Goal: Ask a question

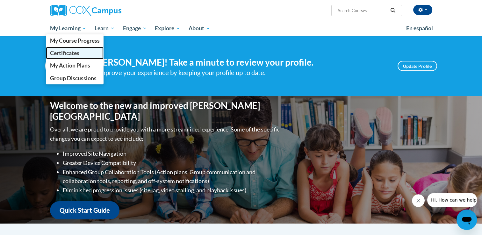
click at [84, 53] on link "Certificates" at bounding box center [75, 53] width 58 height 12
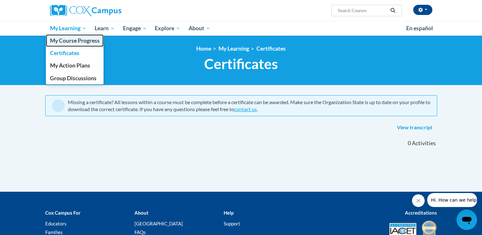
click at [78, 42] on span "My Course Progress" at bounding box center [75, 40] width 50 height 7
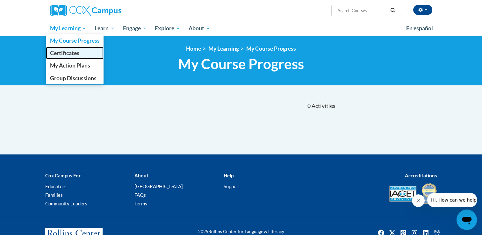
click at [87, 55] on link "Certificates" at bounding box center [75, 53] width 58 height 12
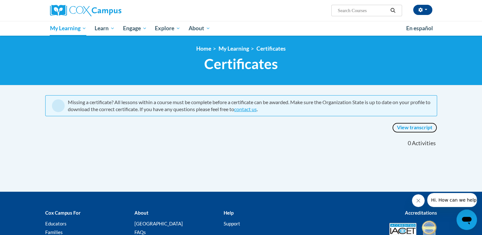
click at [414, 128] on link "View transcript" at bounding box center [414, 128] width 45 height 10
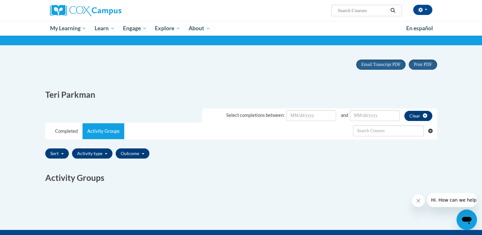
scroll to position [39, 0]
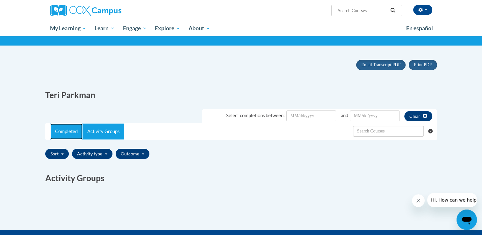
click at [59, 130] on link "Completed" at bounding box center [66, 131] width 32 height 16
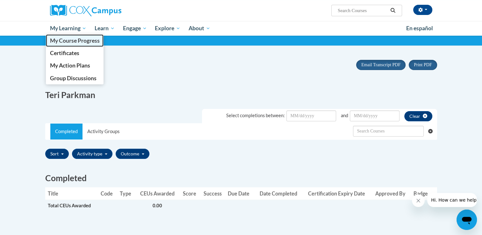
click at [85, 43] on span "My Course Progress" at bounding box center [75, 40] width 50 height 7
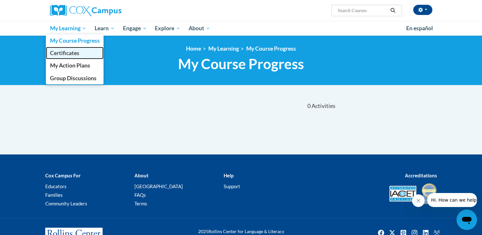
click at [72, 54] on span "Certificates" at bounding box center [64, 53] width 29 height 7
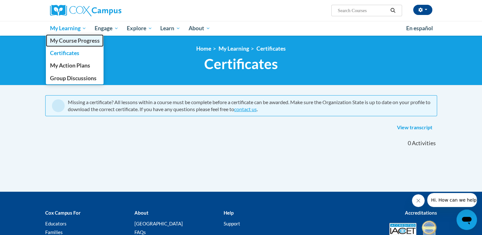
click at [67, 40] on span "My Course Progress" at bounding box center [75, 40] width 50 height 7
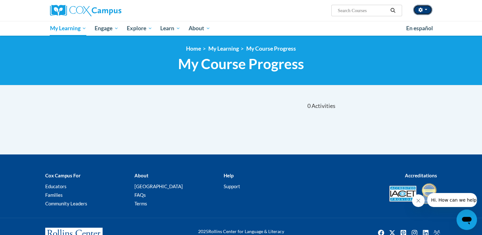
click at [425, 11] on button "button" at bounding box center [422, 10] width 19 height 10
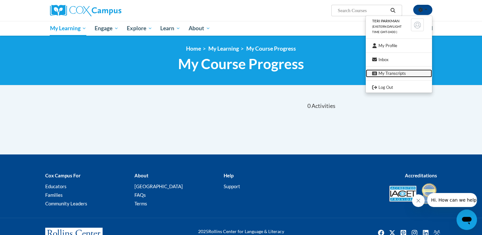
click at [391, 73] on link "My Transcripts" at bounding box center [398, 73] width 66 height 8
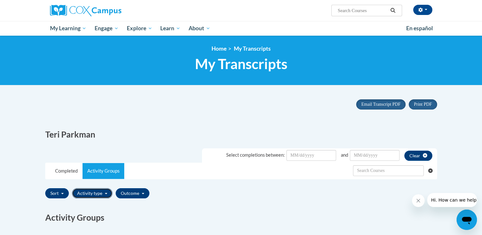
click at [105, 193] on span "button" at bounding box center [106, 193] width 3 height 1
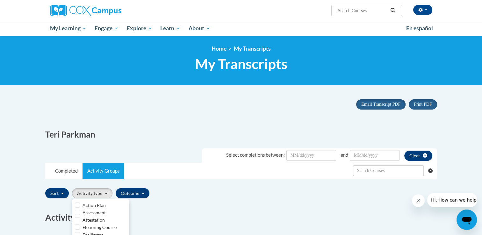
drag, startPoint x: 126, startPoint y: 211, endPoint x: 250, endPoint y: 209, distance: 124.1
click at [250, 209] on div "Completed Title Code Type CEUs Awarded Score Success Due Date Date Completed Ce…" at bounding box center [240, 215] width 401 height 31
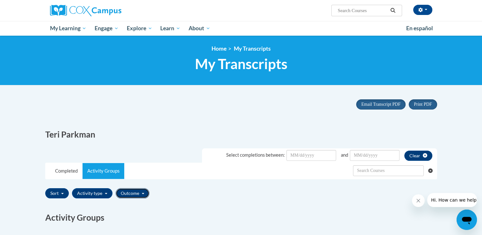
click at [142, 193] on span "button" at bounding box center [143, 193] width 3 height 1
click at [218, 194] on div "Sort Title Code Date Completed Certificate Expiration Dated Due Date Selected F…" at bounding box center [240, 193] width 391 height 15
click at [61, 193] on span "button" at bounding box center [62, 193] width 3 height 1
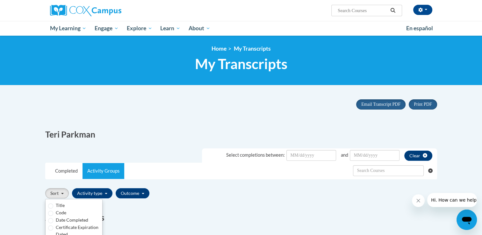
click at [216, 205] on div "Completed Title Code Type CEUs Awarded Score Success Due Date Date Completed Ce…" at bounding box center [240, 215] width 401 height 31
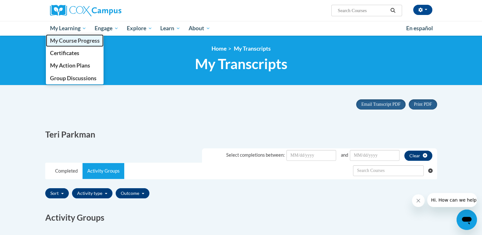
click at [68, 37] on span "My Course Progress" at bounding box center [75, 40] width 50 height 7
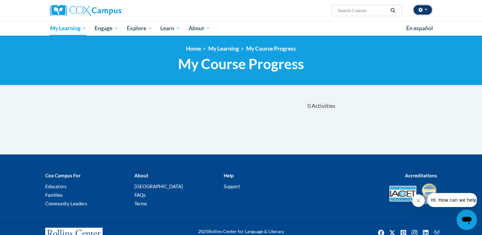
click at [428, 9] on button "button" at bounding box center [422, 10] width 19 height 10
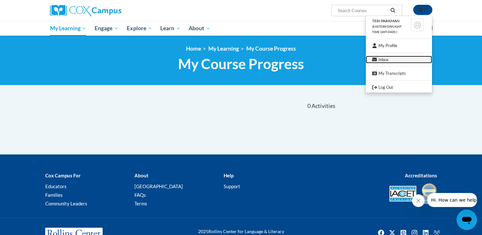
click at [386, 59] on link "Inbox" at bounding box center [398, 60] width 66 height 8
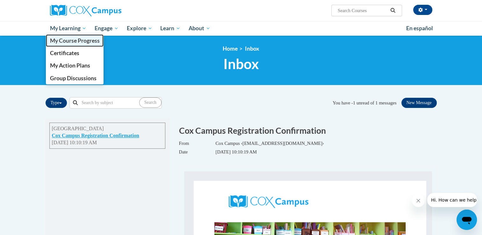
click at [74, 41] on span "My Course Progress" at bounding box center [75, 40] width 50 height 7
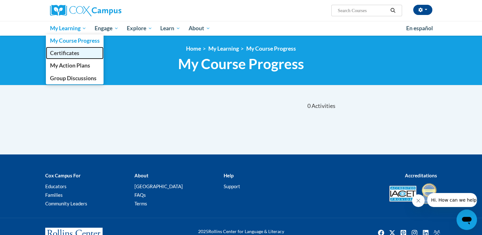
click at [65, 54] on span "Certificates" at bounding box center [64, 53] width 29 height 7
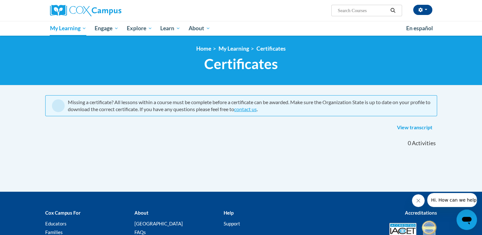
click at [336, 13] on span "Search Search..." at bounding box center [366, 10] width 70 height 11
click at [357, 14] on input "Search..." at bounding box center [362, 11] width 51 height 8
type input "parent"
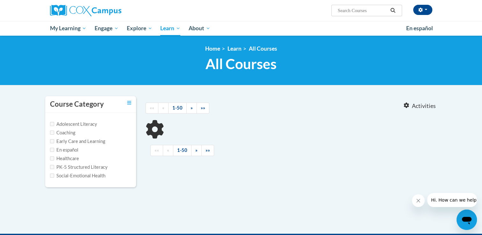
type input "parent"
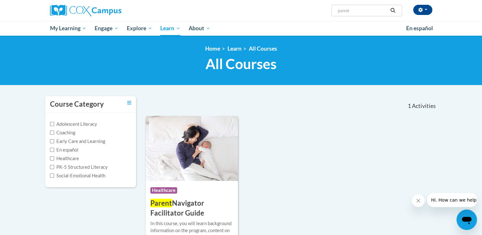
click at [222, 189] on div "Course Category: Healthcare" at bounding box center [191, 191] width 83 height 14
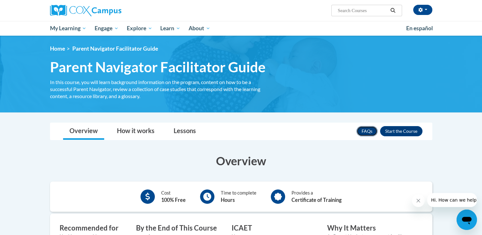
click at [365, 134] on link "FAQs" at bounding box center [366, 131] width 21 height 10
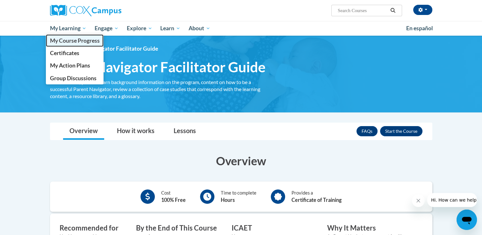
drag, startPoint x: 68, startPoint y: 41, endPoint x: 60, endPoint y: 41, distance: 8.3
drag, startPoint x: 60, startPoint y: 41, endPoint x: 52, endPoint y: 41, distance: 8.6
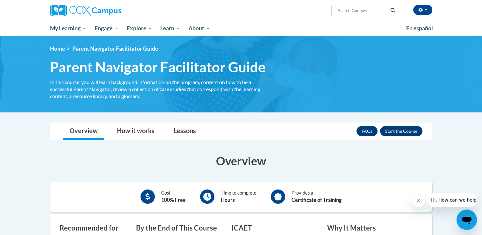
drag, startPoint x: 52, startPoint y: 41, endPoint x: 228, endPoint y: 10, distance: 179.4
click at [228, 10] on div "Teri Parkman (Eastern Daylight Time GMT-0400 ) My Profile Inbox My Transcripts …" at bounding box center [306, 8] width 261 height 16
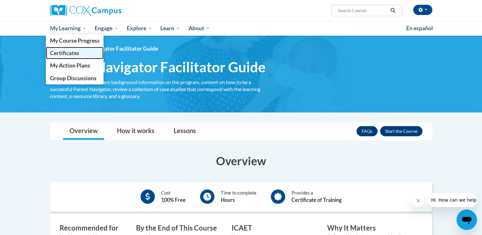
click at [78, 54] on span "Certificates" at bounding box center [64, 53] width 29 height 7
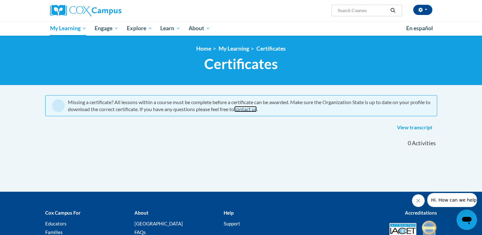
click at [257, 110] on link "contact us" at bounding box center [245, 109] width 23 height 6
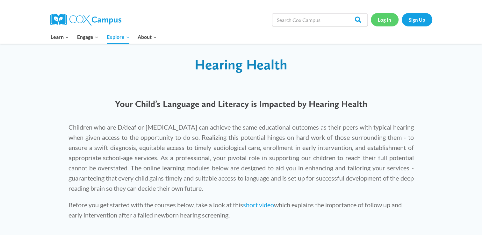
click at [383, 22] on link "Log In" at bounding box center [384, 19] width 28 height 13
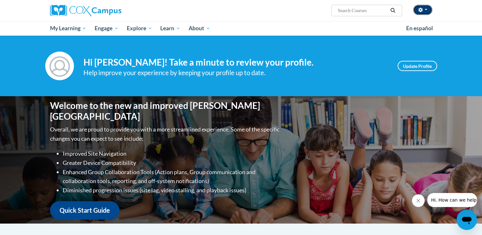
click at [427, 12] on button "button" at bounding box center [422, 10] width 19 height 10
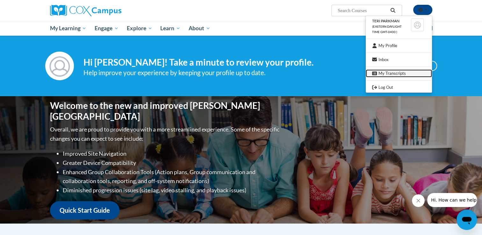
click at [387, 74] on link "My Transcripts" at bounding box center [398, 73] width 66 height 8
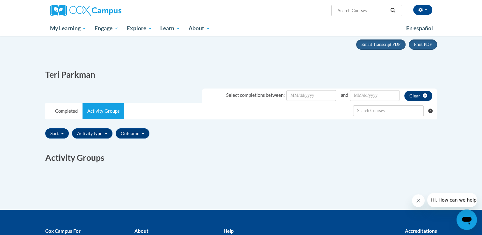
scroll to position [60, 0]
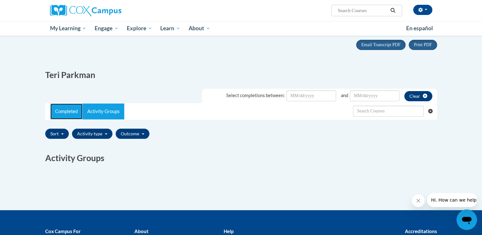
click at [78, 113] on link "Completed" at bounding box center [66, 111] width 32 height 16
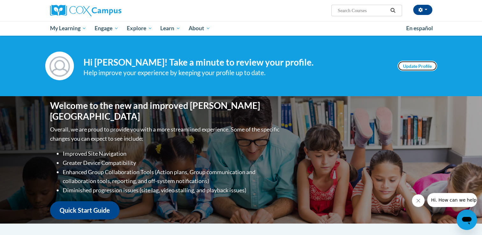
click at [408, 68] on link "Update Profile" at bounding box center [416, 66] width 39 height 10
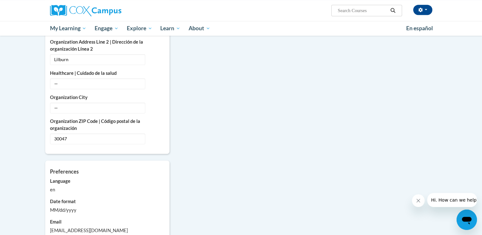
scroll to position [413, 0]
click at [76, 102] on span "—" at bounding box center [97, 107] width 95 height 11
click at [158, 104] on icon "Custom profile fields" at bounding box center [157, 106] width 4 height 4
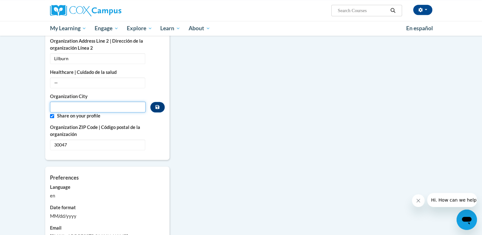
click at [66, 102] on input "Metadata input" at bounding box center [98, 107] width 96 height 11
type input "Lilburn"
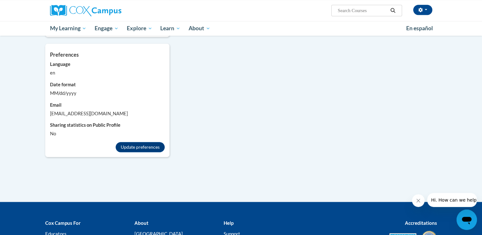
scroll to position [542, 0]
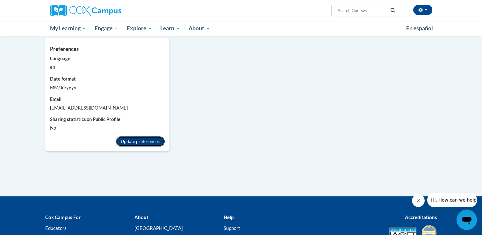
click at [154, 136] on button "Update preferences" at bounding box center [140, 141] width 49 height 10
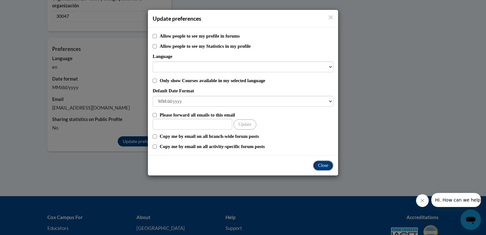
drag, startPoint x: 320, startPoint y: 164, endPoint x: 316, endPoint y: 164, distance: 3.8
drag, startPoint x: 316, startPoint y: 164, endPoint x: 337, endPoint y: 171, distance: 22.2
click at [337, 171] on div "Close" at bounding box center [243, 165] width 190 height 20
drag, startPoint x: 326, startPoint y: 166, endPoint x: 320, endPoint y: 167, distance: 6.4
click at [481, 122] on div "Update preferences Allow people to see my profile in forums Allow people to see…" at bounding box center [243, 117] width 486 height 235
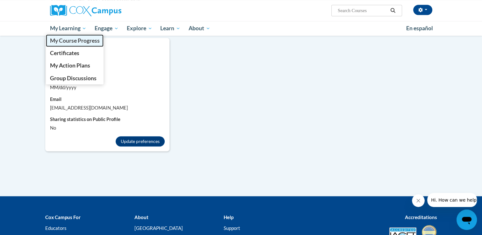
click at [73, 42] on span "My Course Progress" at bounding box center [75, 40] width 50 height 7
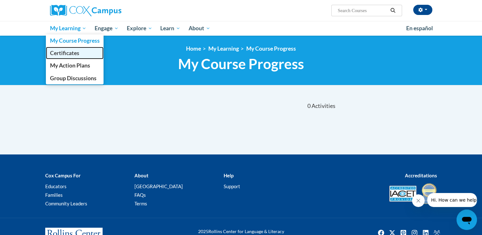
click at [74, 55] on span "Certificates" at bounding box center [64, 53] width 29 height 7
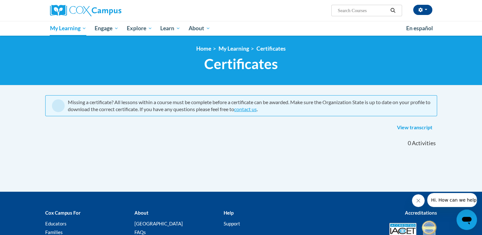
click at [459, 202] on span "Hi. How can we help?" at bounding box center [455, 199] width 48 height 5
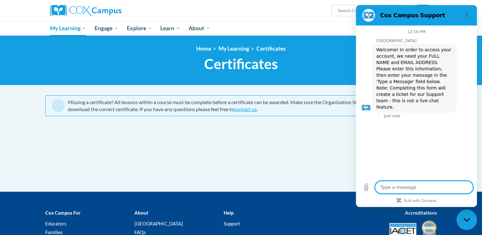
type textarea "x"
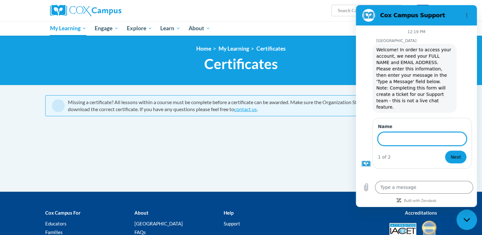
click at [390, 132] on input "Name" at bounding box center [421, 138] width 88 height 13
type input "Teri Parkman teriparkman@comcast.net"
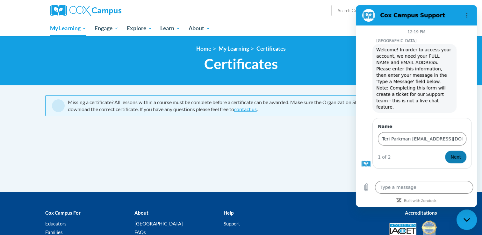
click at [459, 153] on span "Next" at bounding box center [455, 157] width 11 height 8
type textarea "x"
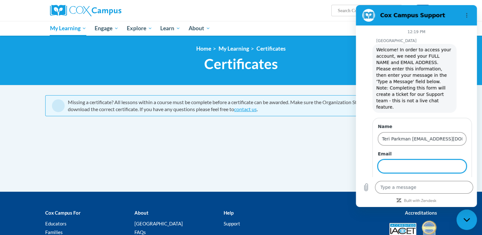
scroll to position [12, 0]
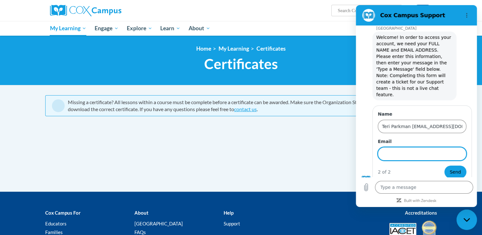
click at [419, 147] on input "Email" at bounding box center [421, 153] width 88 height 13
type input "teriparkman@comcast.net"
click at [459, 120] on input "Teri Parkman teriparkman@comcast.net" at bounding box center [421, 126] width 88 height 13
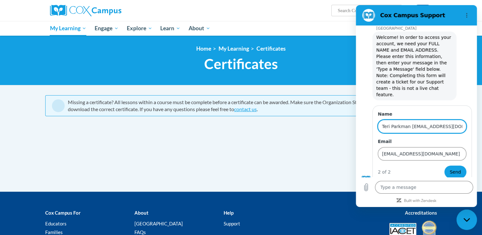
click at [460, 121] on input "Teri Parkman teriparkman@comcast.net" at bounding box center [421, 126] width 88 height 13
type input "Teri Parkman"
click at [386, 191] on textarea at bounding box center [424, 187] width 98 height 13
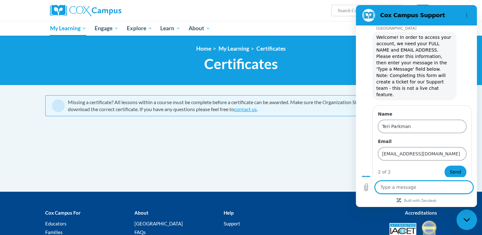
type textarea "H"
type textarea "x"
type textarea "He"
type textarea "x"
type textarea "Hel"
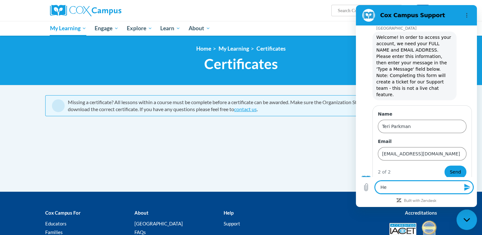
type textarea "x"
type textarea "Hell"
type textarea "x"
type textarea "Hello"
type textarea "x"
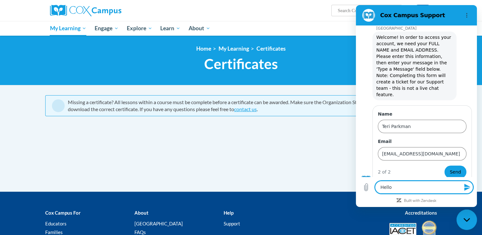
type textarea "Hello-"
type textarea "x"
type textarea "Hello-"
type textarea "x"
type textarea "Hello- I"
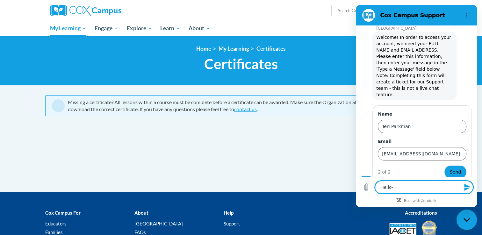
type textarea "x"
type textarea "Hello- I"
type textarea "x"
type textarea "Hello- I a"
type textarea "x"
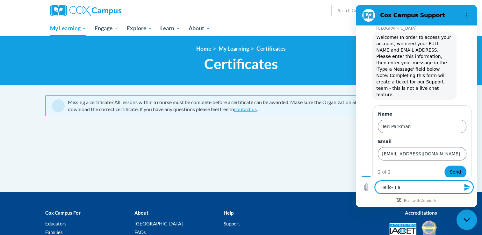
type textarea "Hello- I am"
type textarea "x"
type textarea "Hello- I am"
type textarea "x"
type textarea "Hello- I am n"
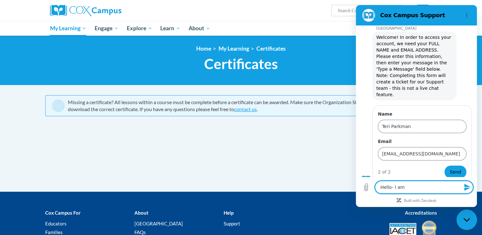
type textarea "x"
type textarea "Hello- I am ne"
type textarea "x"
type textarea "Hello- I am new"
type textarea "x"
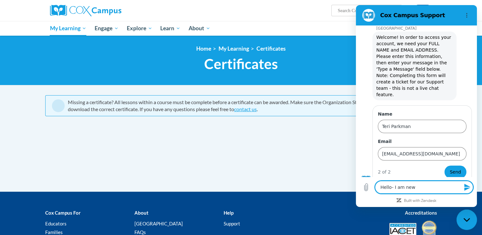
type textarea "Hello- I am new"
type textarea "x"
type textarea "Hello- I am new t"
type textarea "x"
type textarea "Hello- I am new to"
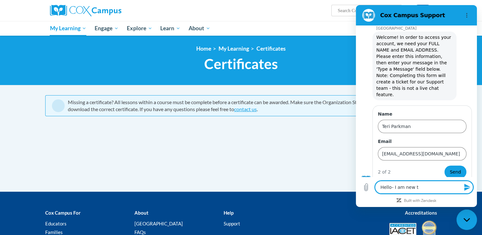
type textarea "x"
type textarea "Hello- I am new to"
type textarea "x"
type textarea "Hello- I am new to t"
type textarea "x"
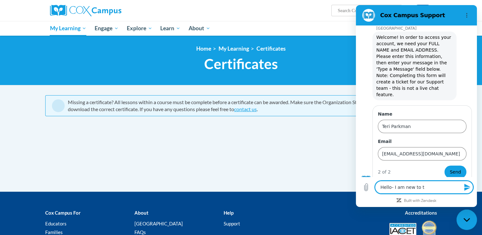
type textarea "Hello- I am new to th"
type textarea "x"
type textarea "Hello- I am new to thi"
type textarea "x"
type textarea "Hello- I am new to this"
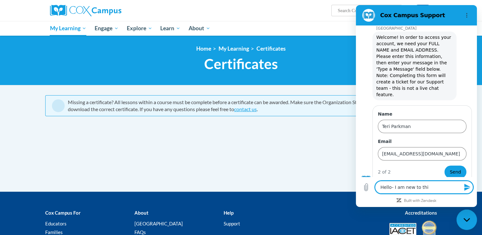
type textarea "x"
type textarea "Hello- I am new to this"
type textarea "x"
type textarea "Hello- I am new to this a"
type textarea "x"
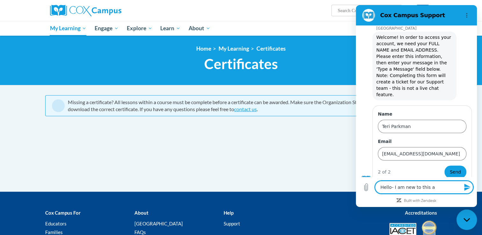
type textarea "Hello- I am new to this an"
type textarea "x"
type textarea "Hello- I am new to this and"
type textarea "x"
type textarea "Hello- I am new to this and"
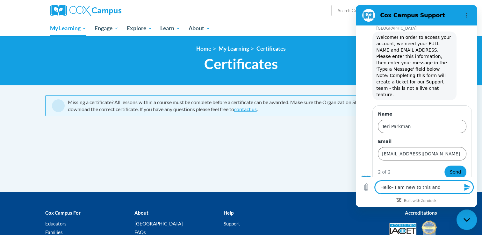
type textarea "x"
type textarea "Hello- I am new to this and j"
type textarea "x"
type textarea "Hello- I am new to this and ju"
type textarea "x"
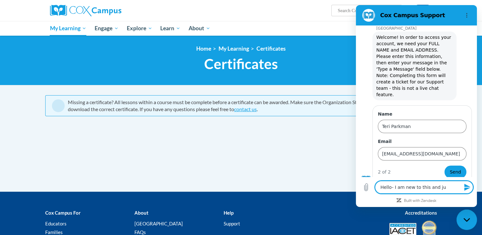
type textarea "Hello- I am new to this and jus"
type textarea "x"
type textarea "Hello- I am new to this and just"
type textarea "x"
type textarea "Hello- I am new to this and just"
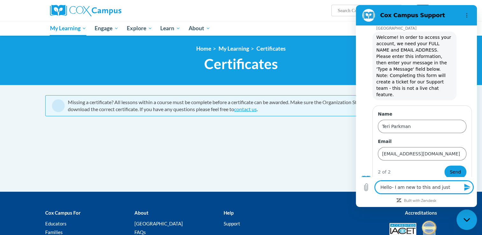
type textarea "x"
type textarea "Hello- I am new to this and just c"
type textarea "x"
type textarea "Hello- I am new to this and just co"
type textarea "x"
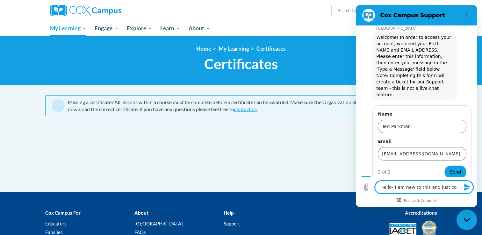
type textarea "Hello- I am new to this and just com"
type textarea "x"
type textarea "Hello- I am new to this and just comp"
type textarea "x"
type textarea "Hello- I am new to this and just compl"
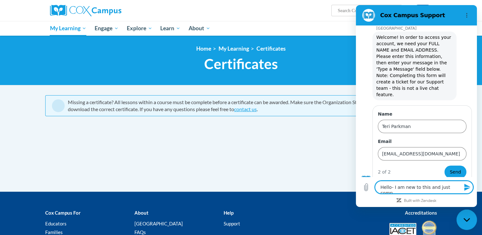
type textarea "x"
type textarea "Hello- I am new to this and just comple"
type textarea "x"
type textarea "Hello- I am new to this and just complet"
type textarea "x"
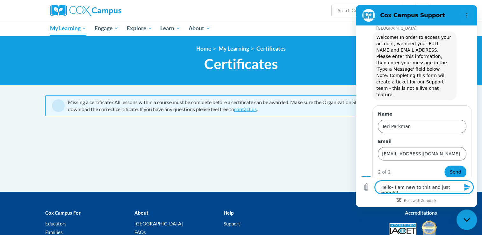
type textarea "Hello- I am new to this and just complete"
type textarea "x"
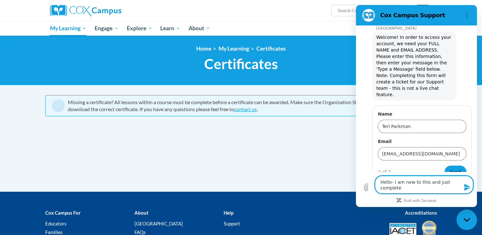
type textarea "Hello- I am new to this and just completed"
type textarea "x"
type textarea "Hello- I am new to this and just completed"
type textarea "x"
type textarea "Hello- I am new to this and just completed a"
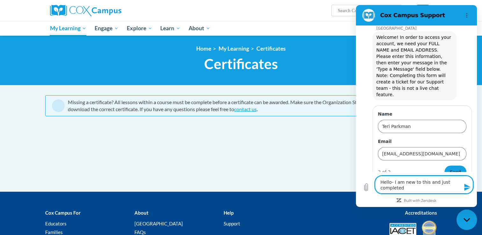
type textarea "x"
type textarea "Hello- I am new to this and just completed a"
type textarea "x"
type textarea "Hello- I am new to this and just completed a c"
type textarea "x"
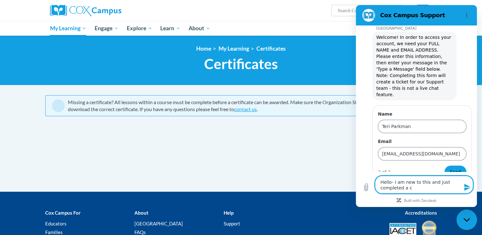
type textarea "Hello- I am new to this and just completed a co"
type textarea "x"
type textarea "Hello- I am new to this and just completed a cou"
type textarea "x"
type textarea "Hello- I am new to this and just completed a cour"
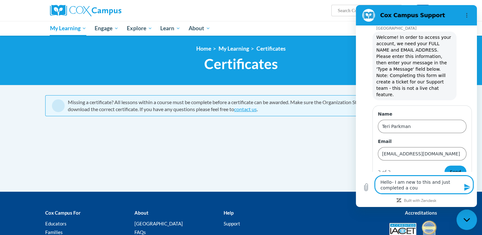
type textarea "x"
type textarea "Hello- I am new to this and just completed a cours"
type textarea "x"
type textarea "Hello- I am new to this and just completed a course"
type textarea "x"
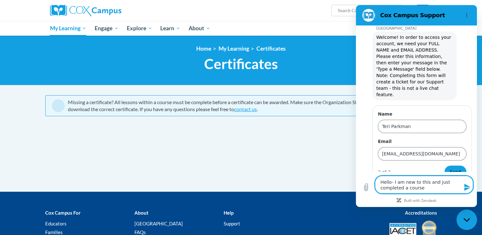
type textarea "Hello- I am new to this and just completed a course-"
type textarea "x"
type textarea "Hello- I am new to this and just completed a course-"
type textarea "x"
type textarea "Hello- I am new to this and just completed a course- I"
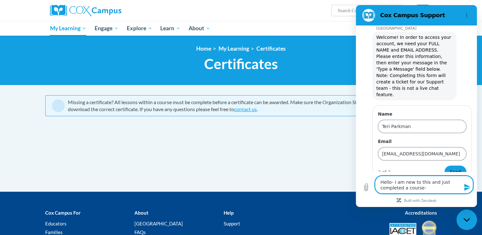
type textarea "x"
type textarea "Hello- I am new to this and just completed a course- I"
type textarea "x"
type textarea "Hello- I am new to this and just completed a course- I"
type textarea "x"
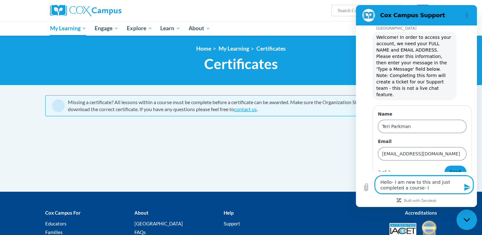
type textarea "Hello- I am new to this and just completed a course-"
type textarea "x"
type textarea "Hello- I am new to this and just completed a course-"
type textarea "x"
type textarea "Hello- I am new to this and just completed a course"
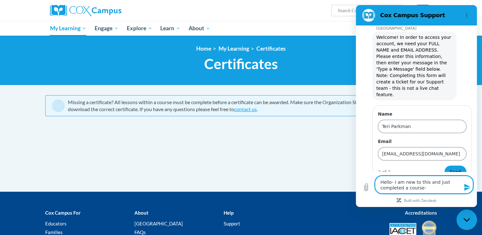
type textarea "x"
type textarea "Hello- I am new to this and just completed a course,"
type textarea "x"
type textarea "Hello- I am new to this and just completed a course,"
type textarea "x"
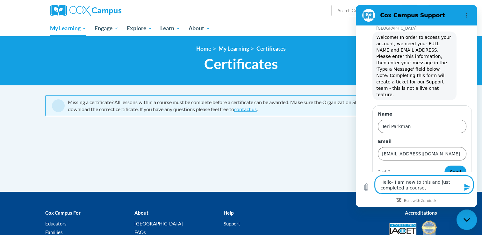
type textarea "Hello- I am new to this and just completed a course, b"
type textarea "x"
type textarea "Hello- I am new to this and just completed a course, bu"
type textarea "x"
type textarea "Hello- I am new to this and just completed a course, but"
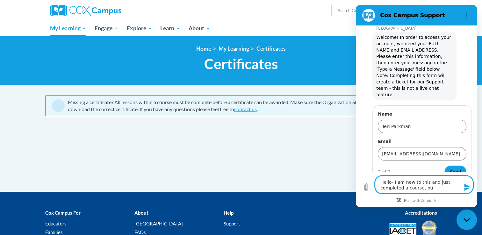
type textarea "x"
type textarea "Hello- I am new to this and just completed a course, but"
type textarea "x"
type textarea "Hello- I am new to this and just completed a course, but I"
type textarea "x"
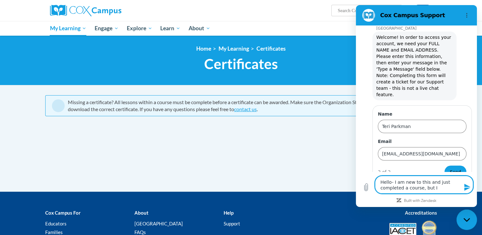
type textarea "Hello- I am new to this and just completed a course, but I"
type textarea "x"
type textarea "Hello- I am new to this and just completed a course, but I d"
type textarea "x"
type textarea "Hello- I am new to this and just completed a course, but I do"
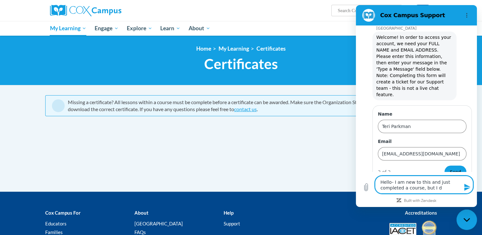
type textarea "x"
type textarea "Hello- I am new to this and just completed a course, but I do"
type textarea "x"
type textarea "Hello- I am new to this and just completed a course, but I do n"
type textarea "x"
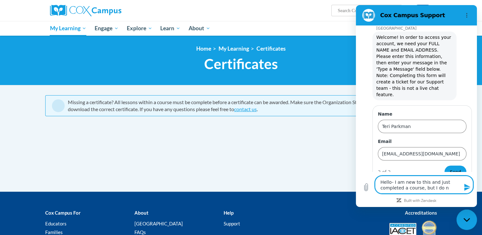
type textarea "Hello- I am new to this and just completed a course, but I do no"
type textarea "x"
type textarea "Hello- I am new to this and just completed a course, but I do not"
type textarea "x"
type textarea "Hello- I am new to this and just completed a course, but I do not"
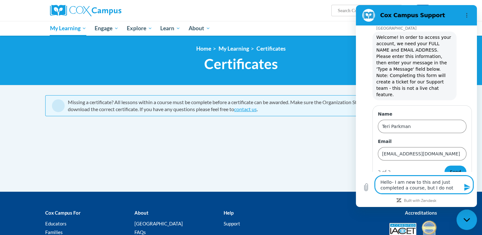
type textarea "x"
type textarea "Hello- I am new to this and just completed a course, but I do not s"
type textarea "x"
type textarea "Hello- I am new to this and just completed a course, but I do not se"
type textarea "x"
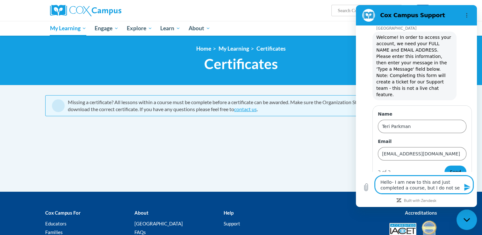
type textarea "Hello- I am new to this and just completed a course, but I do not see"
type textarea "x"
type textarea "Hello- I am new to this and just completed a course, but I do not see"
type textarea "x"
type textarea "Hello- I am new to this and just completed a course, but I do not see h"
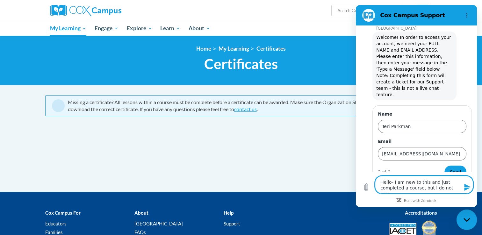
type textarea "x"
type textarea "Hello- I am new to this and just completed a course, but I do not see"
type textarea "x"
type textarea "Hello- I am new to this and just completed a course, but I do not see"
type textarea "x"
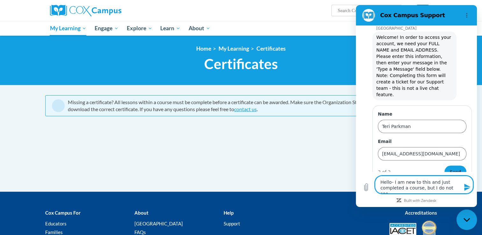
type textarea "Hello- I am new to this and just completed a course, but I do not see"
type textarea "x"
type textarea "Hello- I am new to this and just completed a course, but I do not see t"
type textarea "x"
type textarea "Hello- I am new to this and just completed a course, but I do not see th"
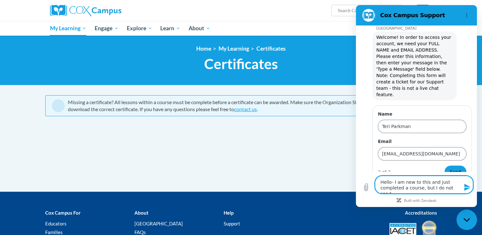
type textarea "x"
type textarea "Hello- I am new to this and just completed a course, but I do not see the"
type textarea "x"
type textarea "Hello- I am new to this and just completed a course, but I do not see the"
type textarea "x"
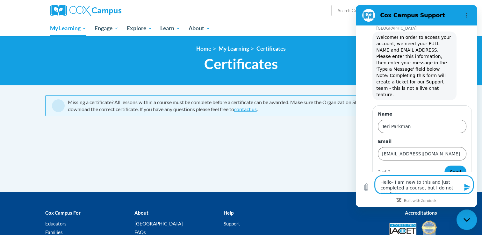
type textarea "Hello- I am new to this and just completed a course, but I do not see the c"
type textarea "x"
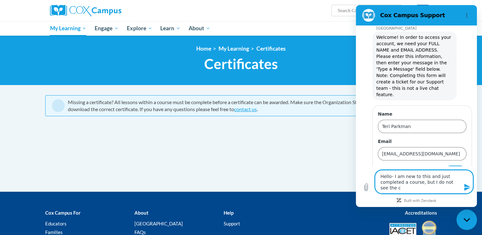
type textarea "Hello- I am new to this and just completed a course, but I do not see the ce"
type textarea "x"
type textarea "Hello- I am new to this and just completed a course, but I do not see the cer"
type textarea "x"
type textarea "Hello- I am new to this and just completed a course, but I do not see the cert"
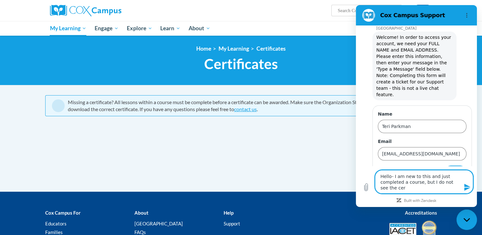
type textarea "x"
type textarea "Hello- I am new to this and just completed a course, but I do not see the certi"
type textarea "x"
type textarea "Hello- I am new to this and just completed a course, but I do not see the certif"
type textarea "x"
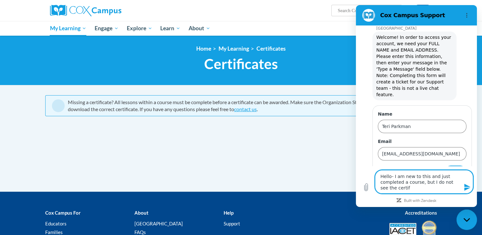
type textarea "Hello- I am new to this and just completed a course, but I do not see the certi…"
type textarea "x"
type textarea "Hello- I am new to this and just completed a course, but I do not see the certi…"
type textarea "x"
type textarea "Hello- I am new to this and just completed a course, but I do not see the certi…"
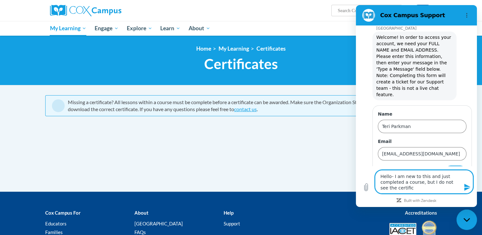
type textarea "x"
type textarea "Hello- I am new to this and just completed a course, but I do not see the certi…"
type textarea "x"
type textarea "Hello- I am new to this and just completed a course, but I do not see the certi…"
type textarea "x"
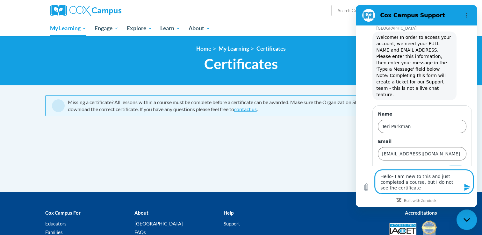
type textarea "Hello- I am new to this and just completed a course, but I do not see the certi…"
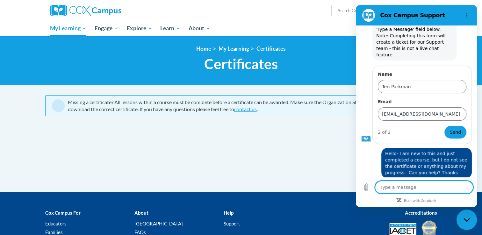
scroll to position [53, 0]
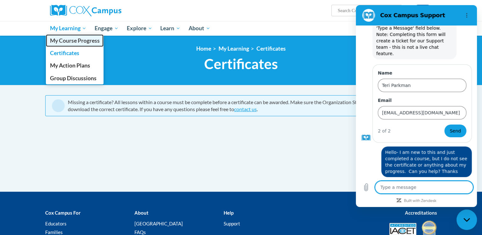
click at [71, 43] on span "My Course Progress" at bounding box center [75, 40] width 50 height 7
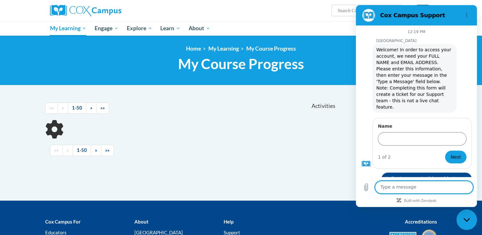
scroll to position [26, 0]
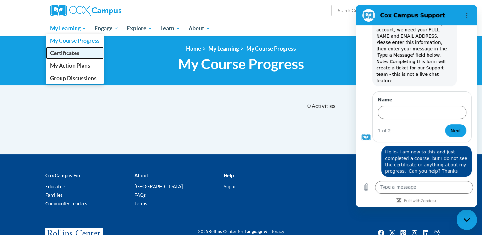
click at [72, 50] on span "Certificates" at bounding box center [64, 53] width 29 height 7
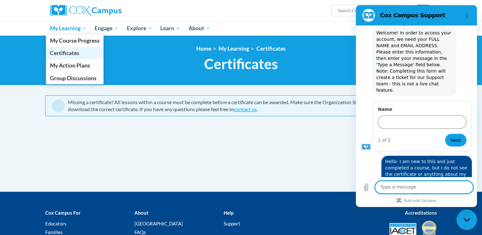
scroll to position [26, 0]
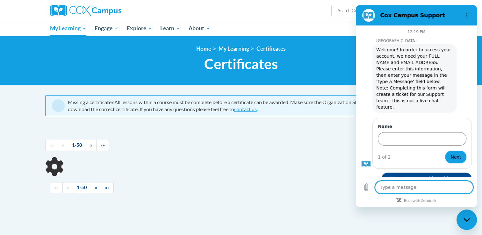
scroll to position [17, 0]
